Goal: Task Accomplishment & Management: Complete application form

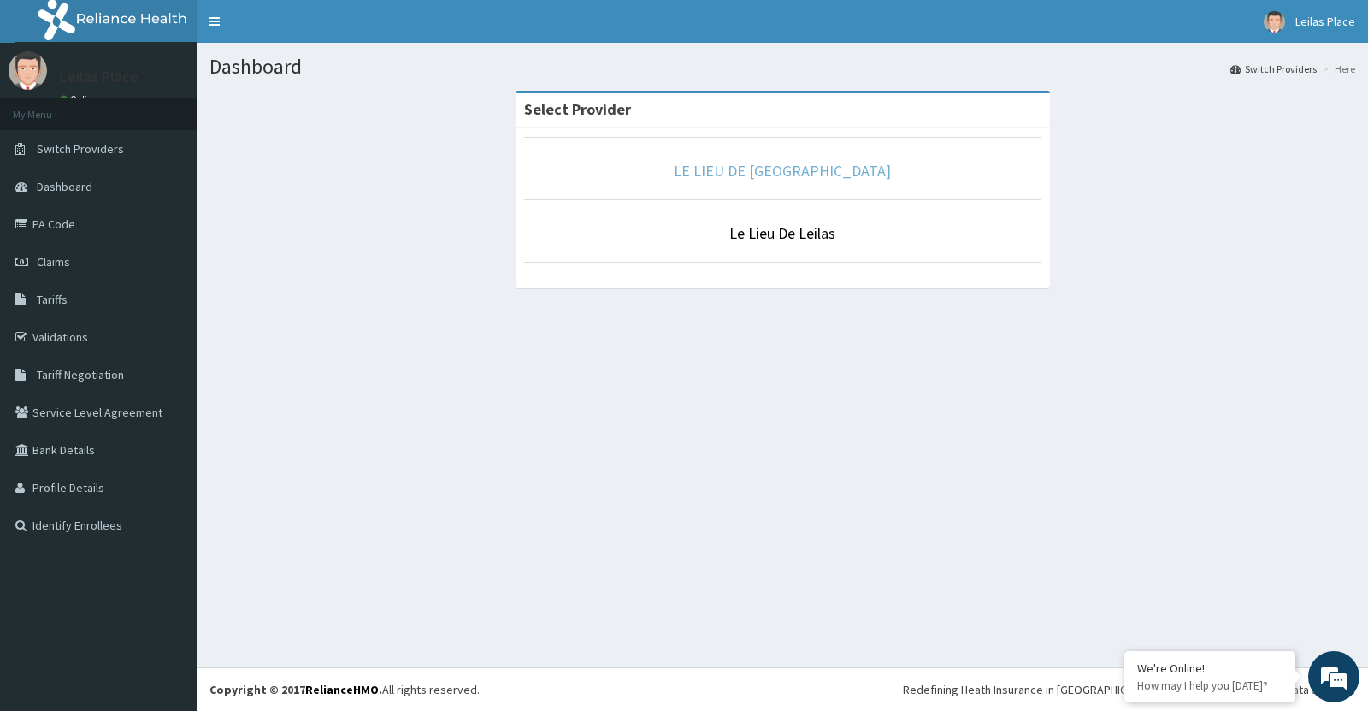
click at [788, 168] on link "LE LIEU DE [GEOGRAPHIC_DATA]" at bounding box center [782, 171] width 217 height 20
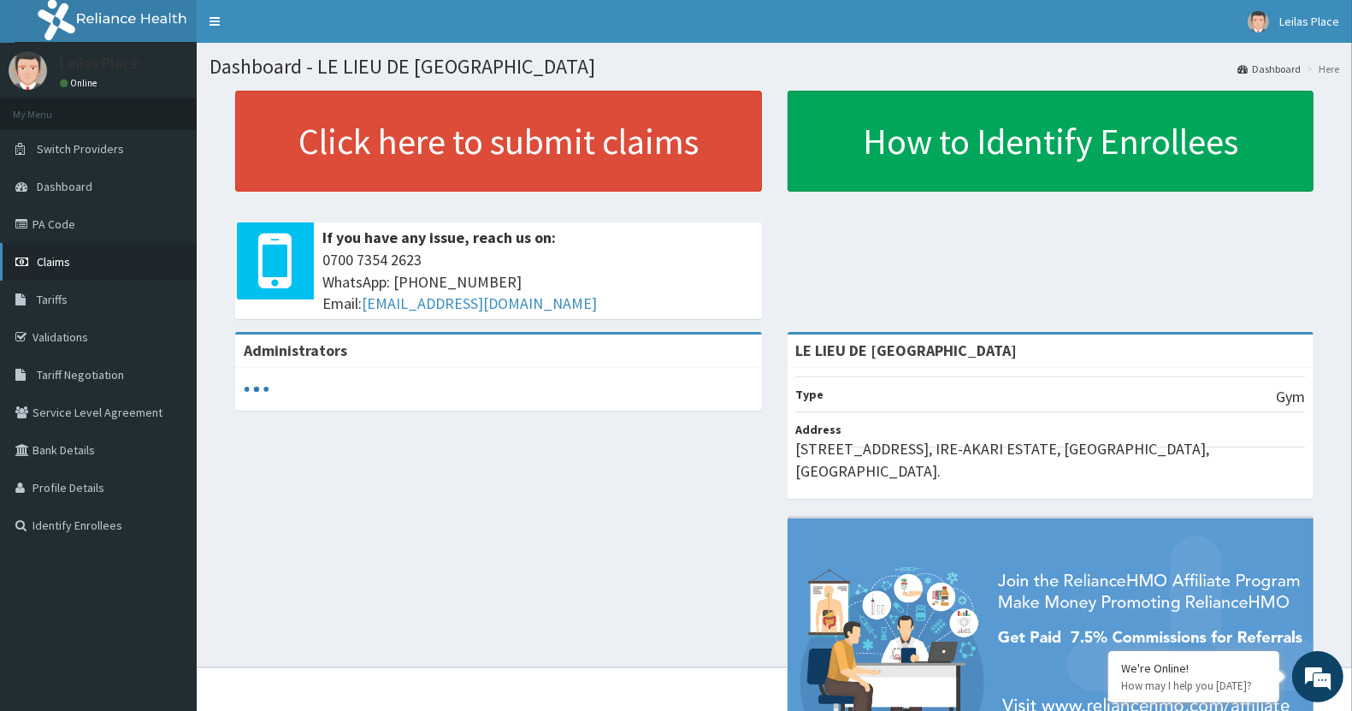
click at [56, 259] on span "Claims" at bounding box center [53, 261] width 33 height 15
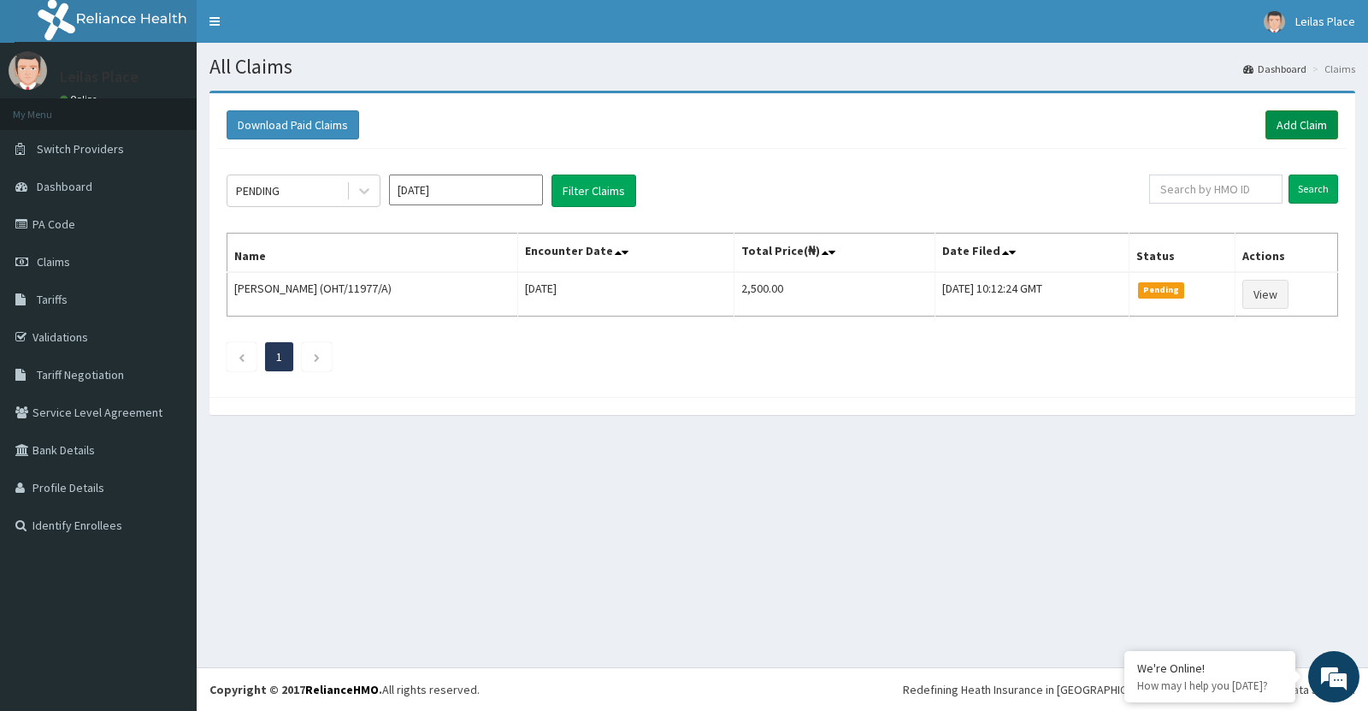
click at [1292, 121] on link "Add Claim" at bounding box center [1302, 124] width 73 height 29
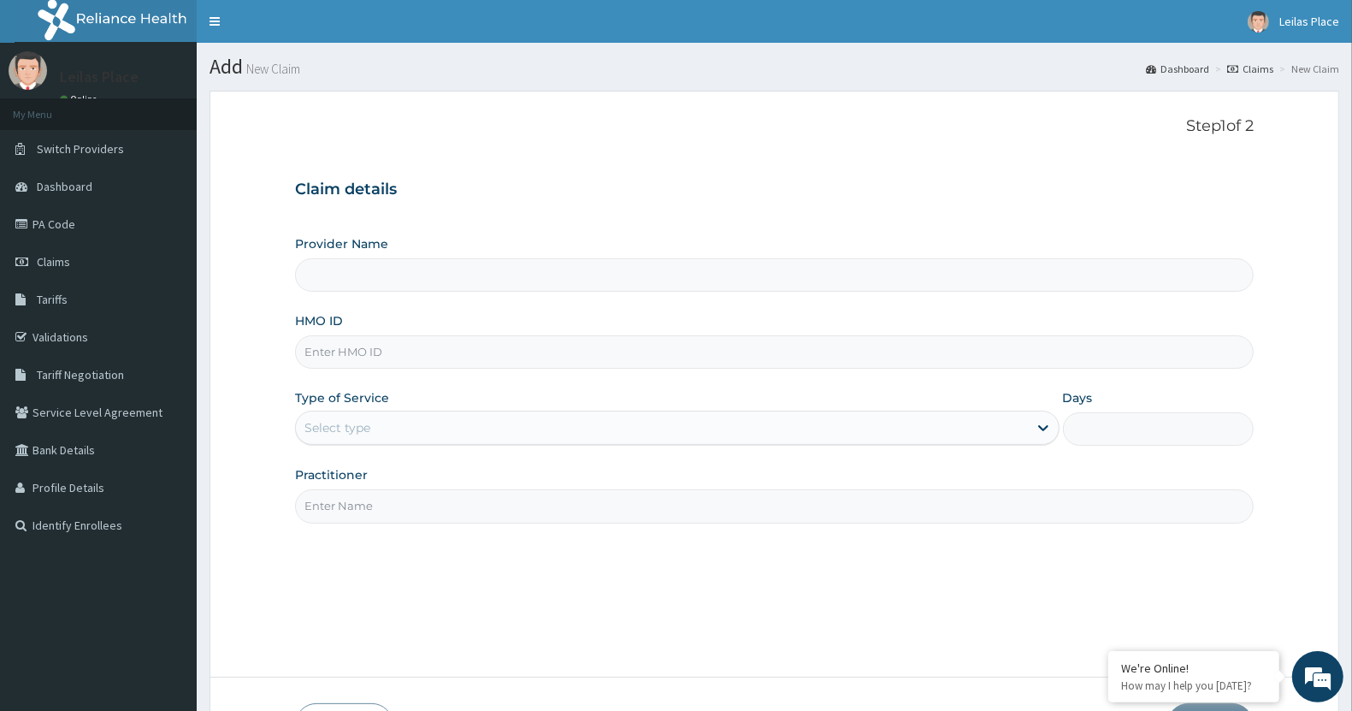
type input "LE LIEU DE LEILAS GYM"
type input "1"
click at [410, 364] on input "HMO ID" at bounding box center [774, 351] width 959 height 33
paste input "PAY/10225/A"
type input "PAY/10225/A"
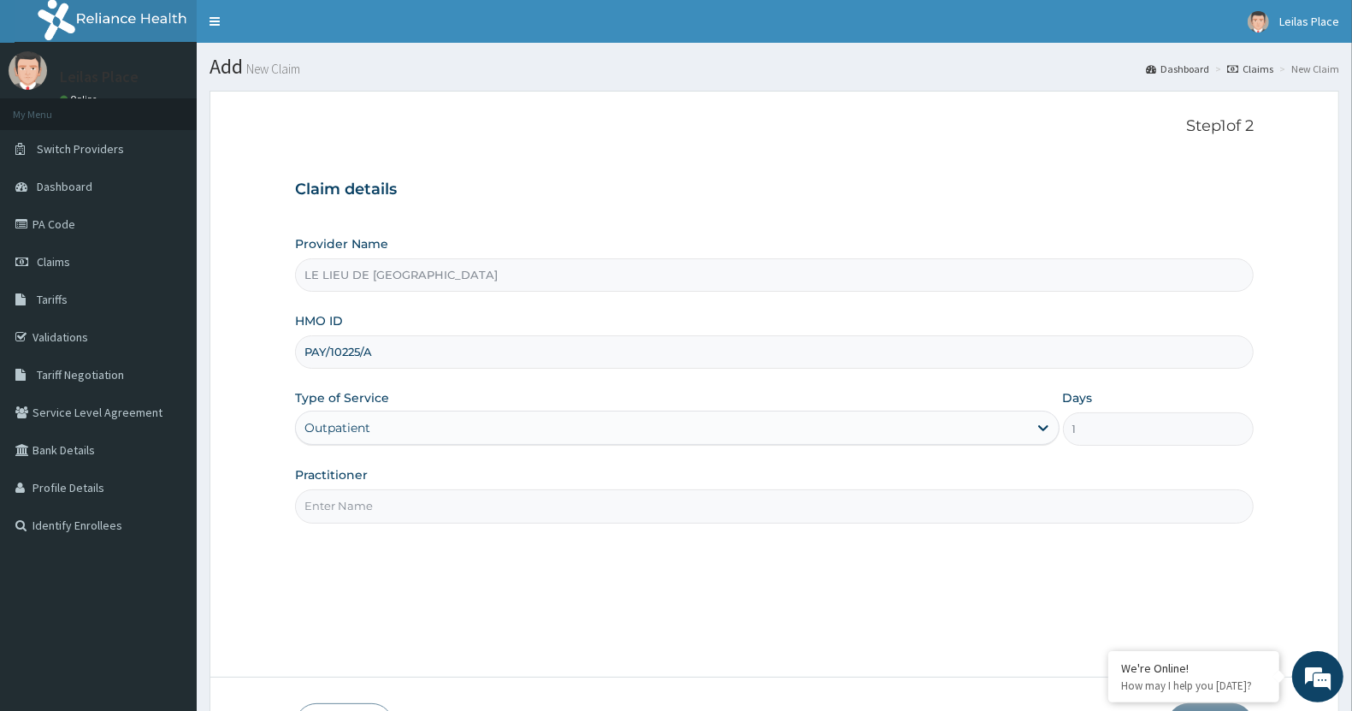
click at [426, 510] on input "Practitioner" at bounding box center [774, 505] width 959 height 33
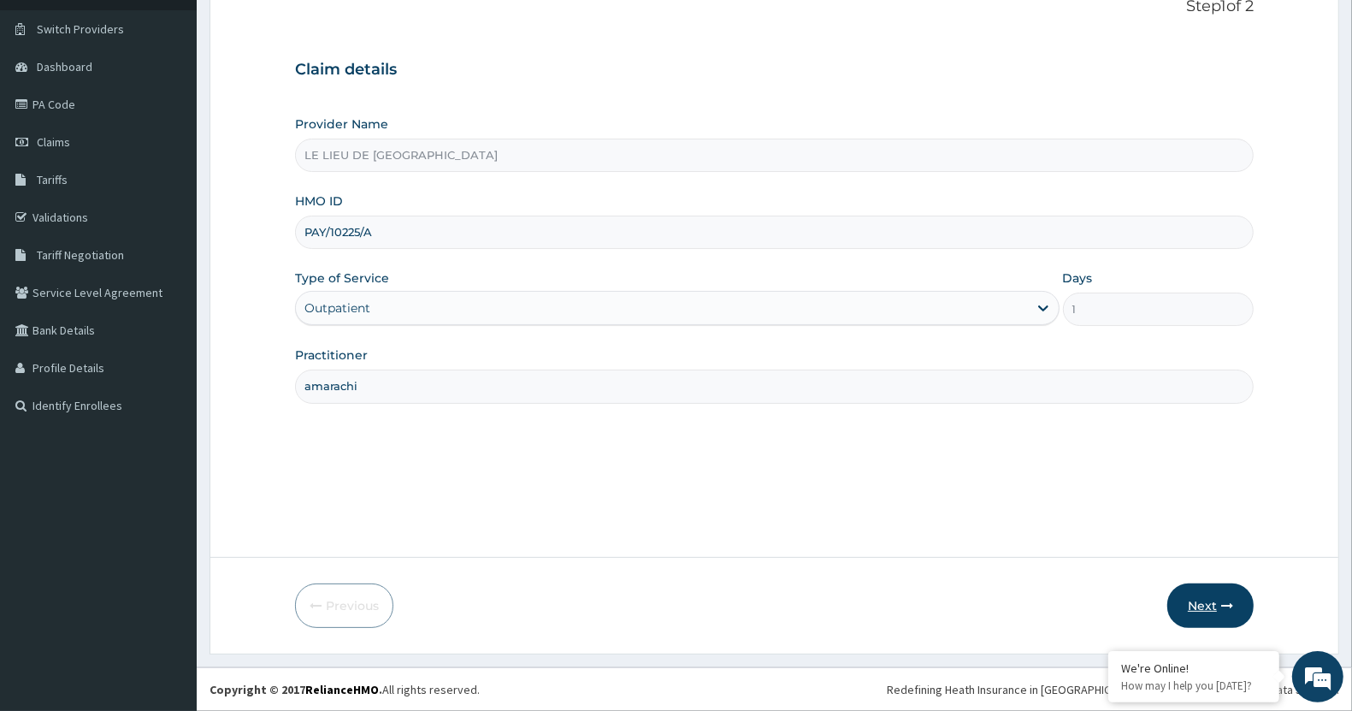
type input "amarachi"
click at [1204, 605] on button "Next" at bounding box center [1210, 605] width 86 height 44
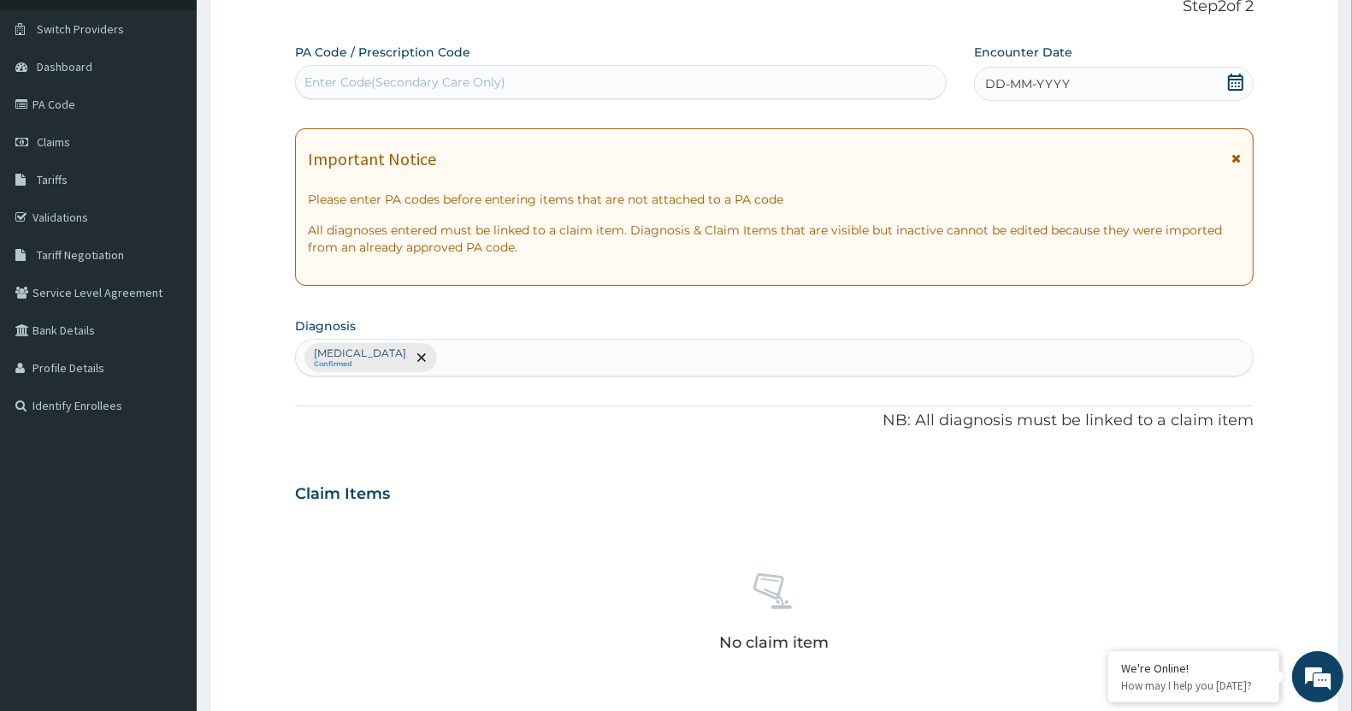
click at [1237, 159] on icon at bounding box center [1235, 158] width 9 height 12
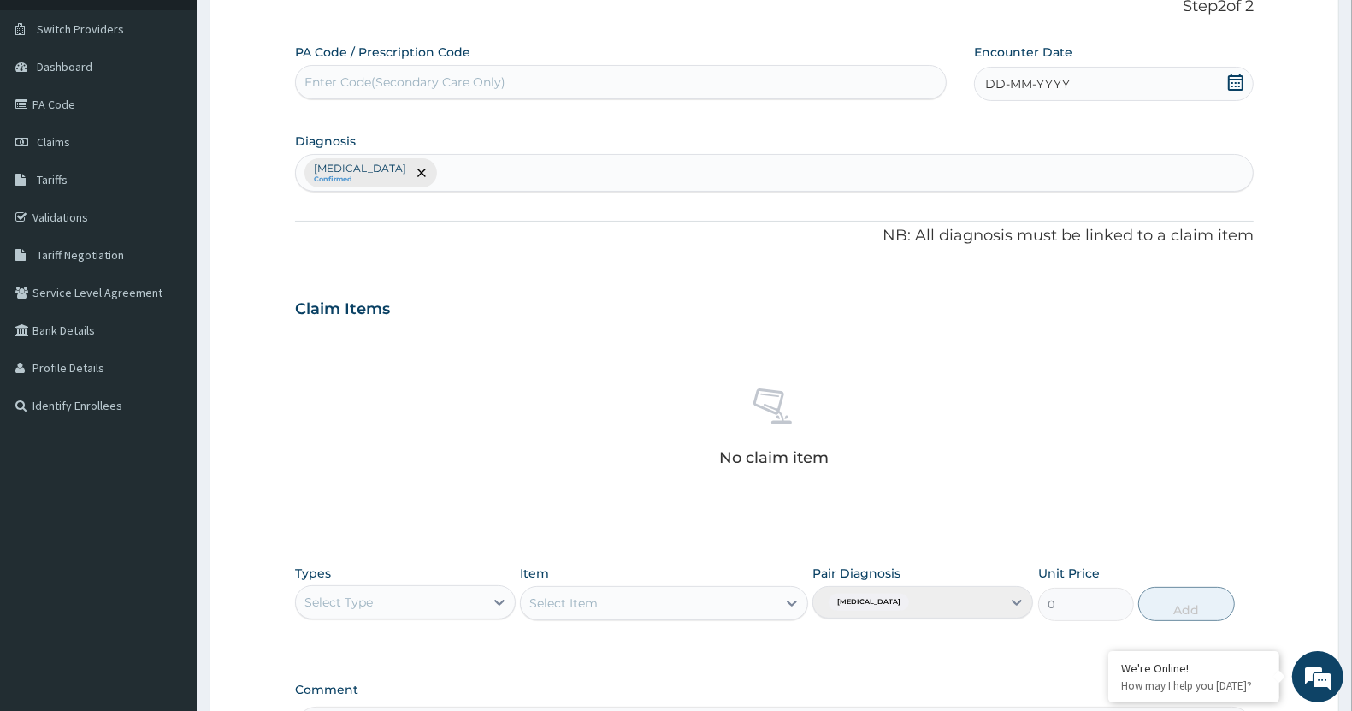
scroll to position [0, 0]
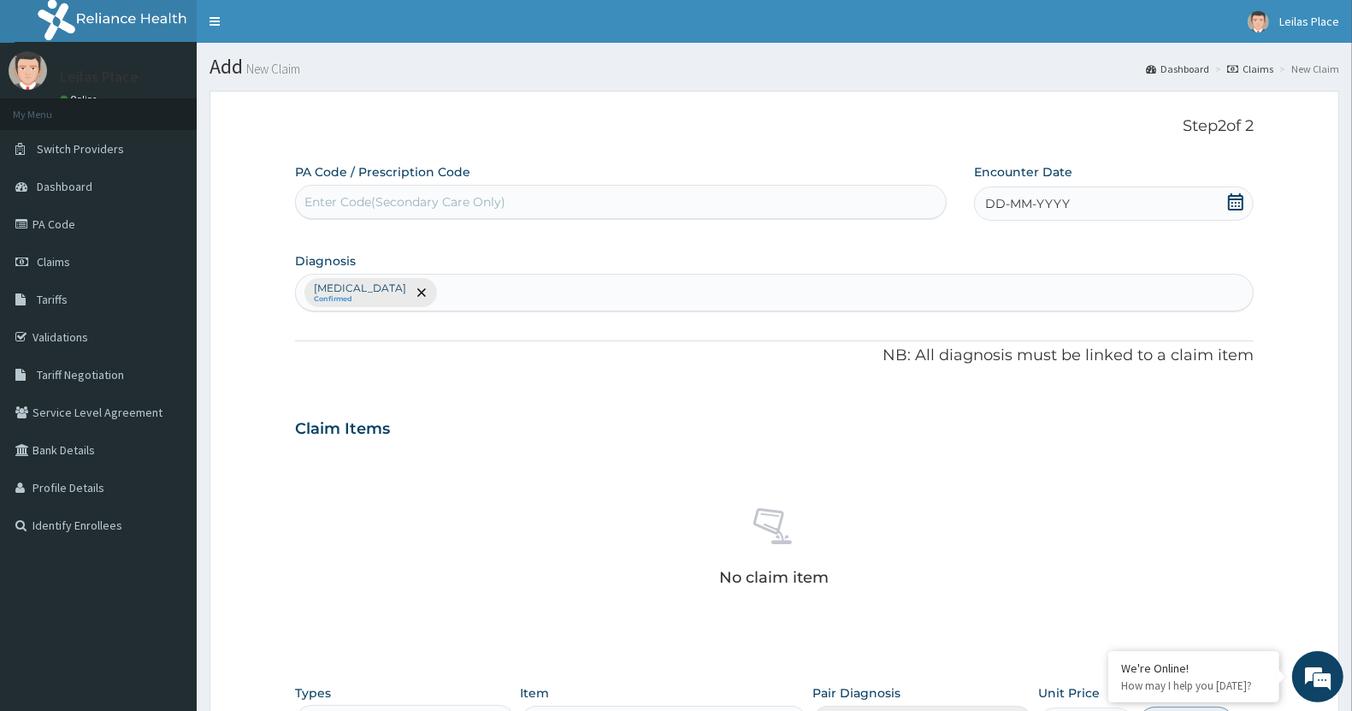
click at [635, 201] on div "Enter Code(Secondary Care Only)" at bounding box center [621, 201] width 650 height 27
